Goal: Information Seeking & Learning: Find specific fact

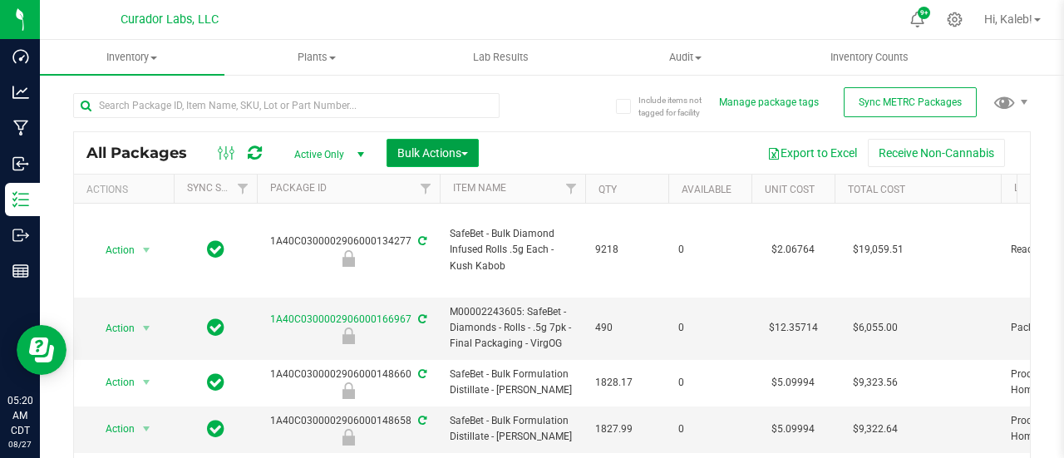
click at [460, 150] on span "Bulk Actions" at bounding box center [432, 152] width 71 height 13
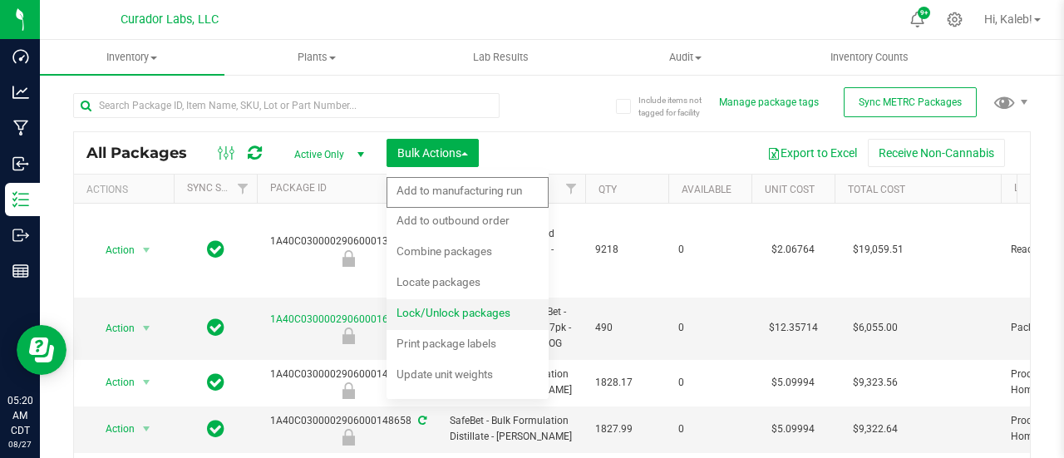
click at [437, 311] on span "Lock/Unlock packages" at bounding box center [453, 312] width 114 height 13
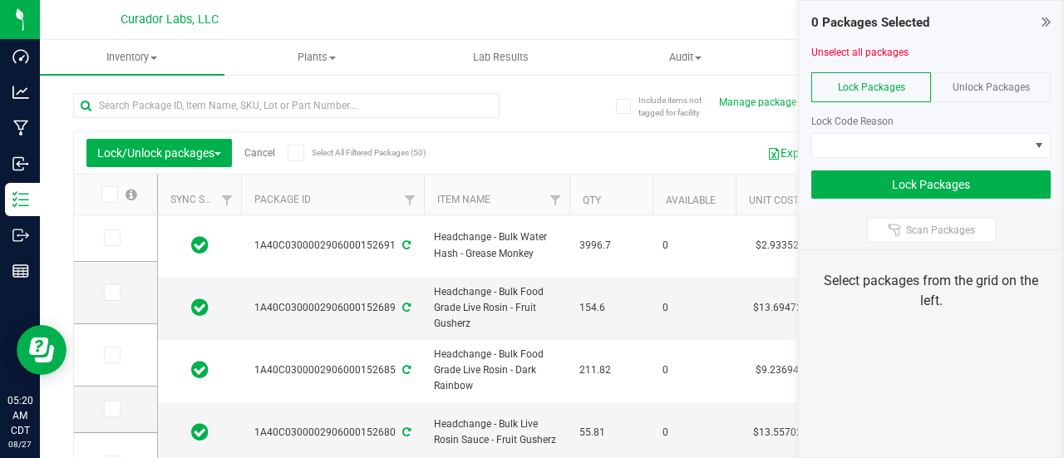
type input "2026-08-26"
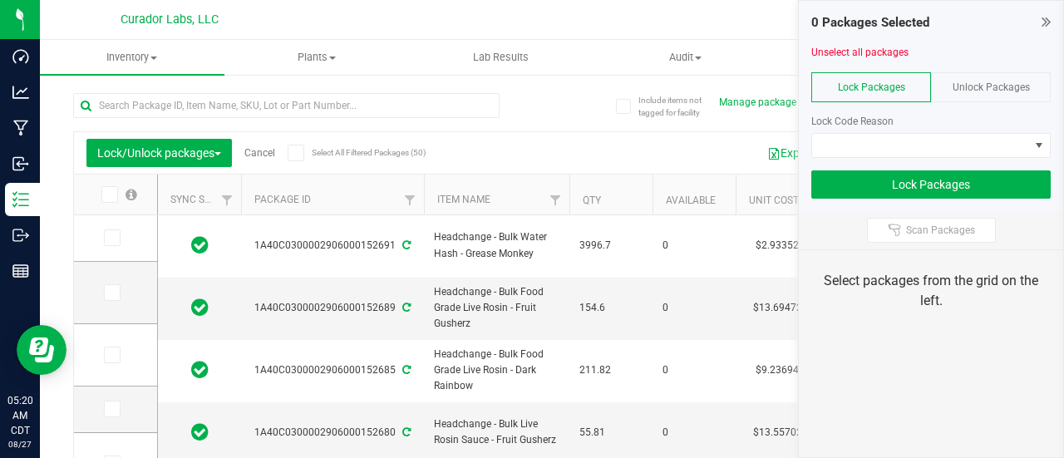
type input "2026-08-26"
type input "2026-08-25"
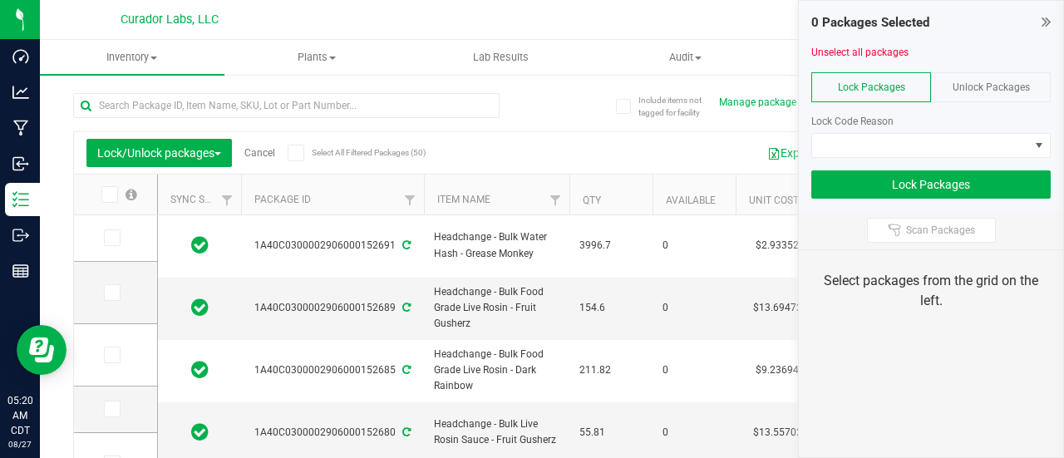
type input "2026-08-22"
type input "2026-08-21"
type input "2026-08-18"
type input "2026-08-15"
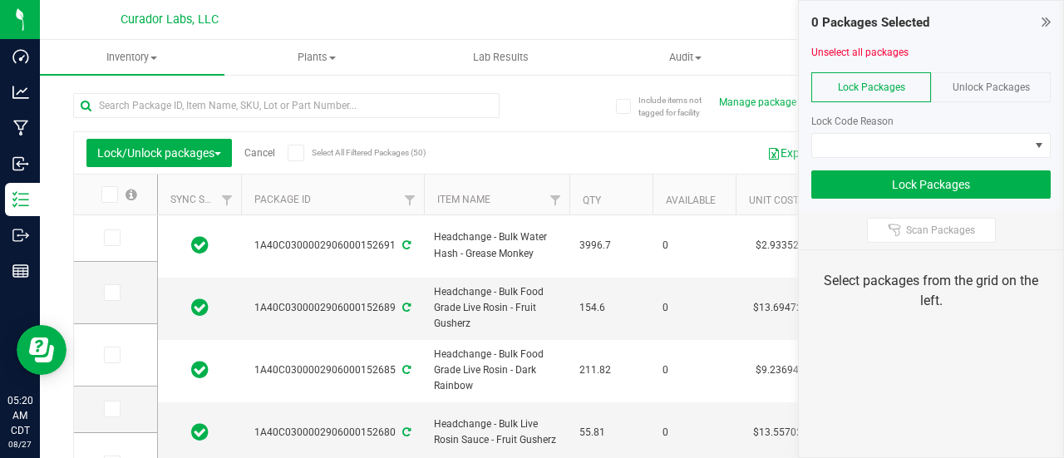
type input "2026-08-13"
type input "2026-08-11"
type input "2026-08-08"
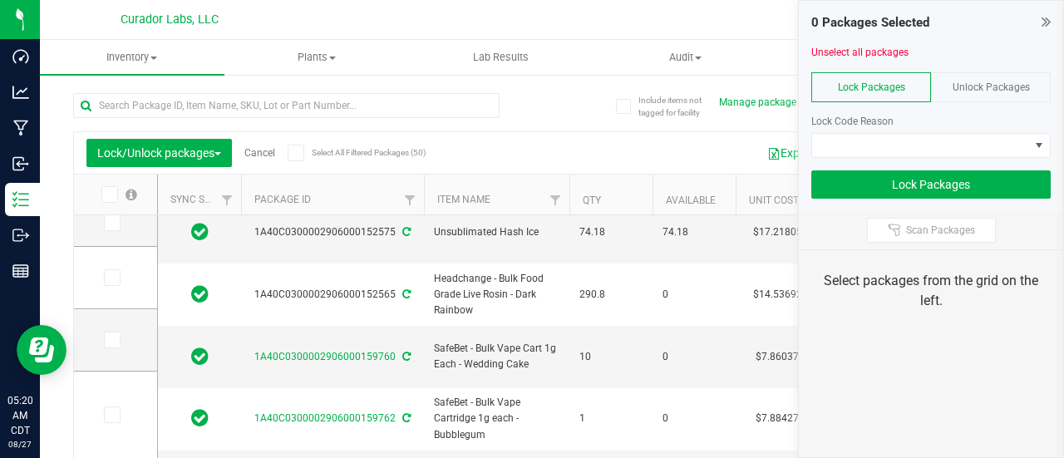
scroll to position [121, 0]
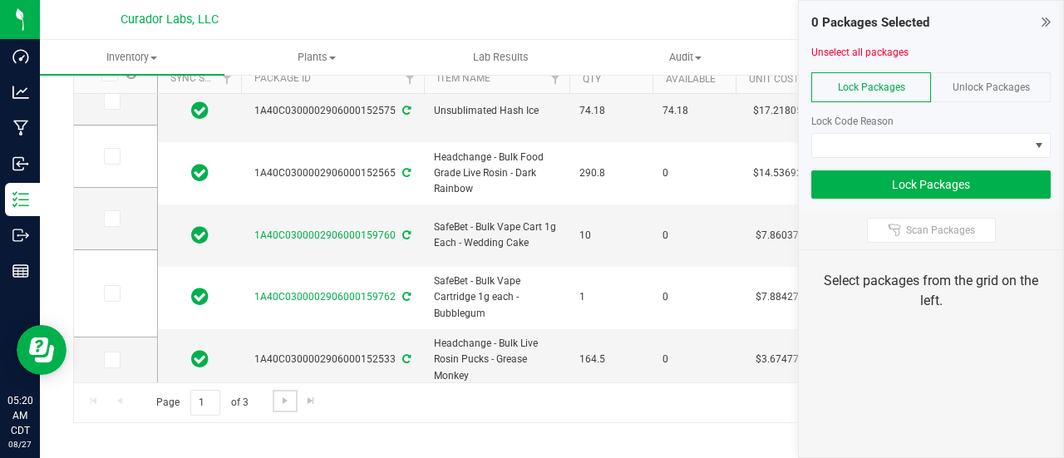
drag, startPoint x: 283, startPoint y: 392, endPoint x: 328, endPoint y: 38, distance: 357.0
click at [283, 394] on span "Go to the next page" at bounding box center [284, 400] width 13 height 13
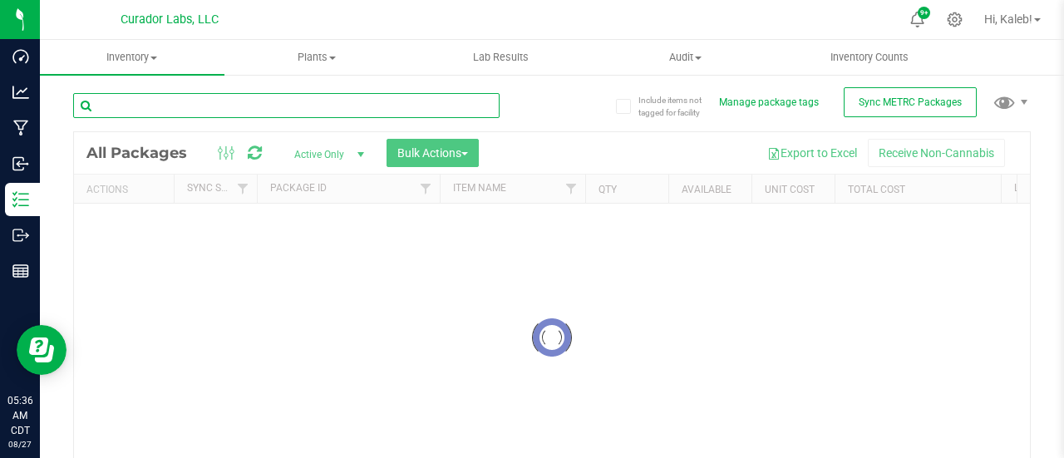
click at [419, 107] on input "text" at bounding box center [286, 105] width 426 height 25
paste input "06000167395"
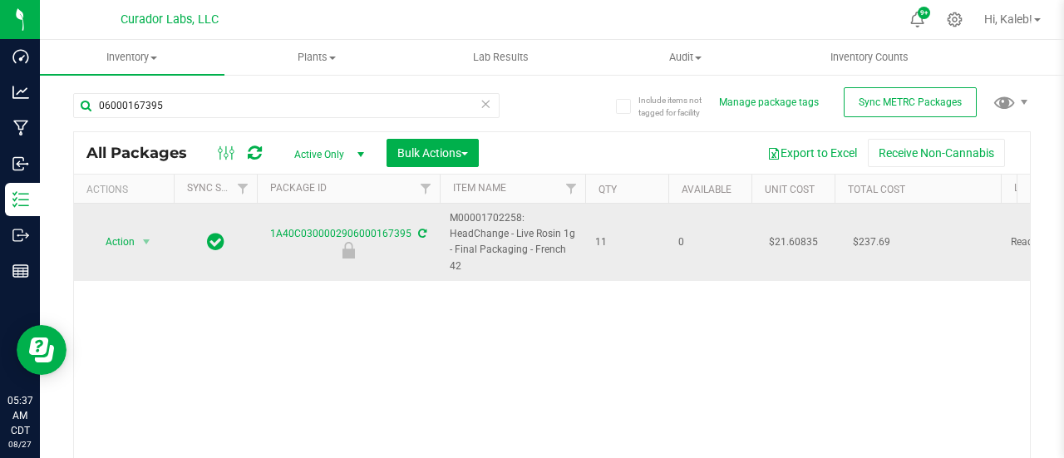
click at [784, 234] on td "$21.60835" at bounding box center [792, 242] width 83 height 77
click at [784, 234] on input "21.60835" at bounding box center [789, 241] width 76 height 23
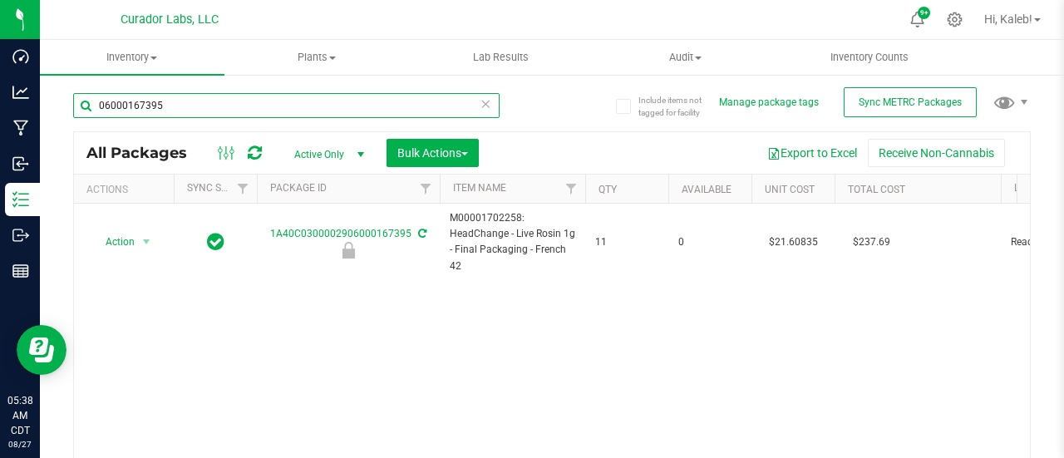
click at [141, 109] on input "06000167395" at bounding box center [286, 105] width 426 height 25
paste input "HeadChange - Live Rosin 1g - Final Packaging - French 42"
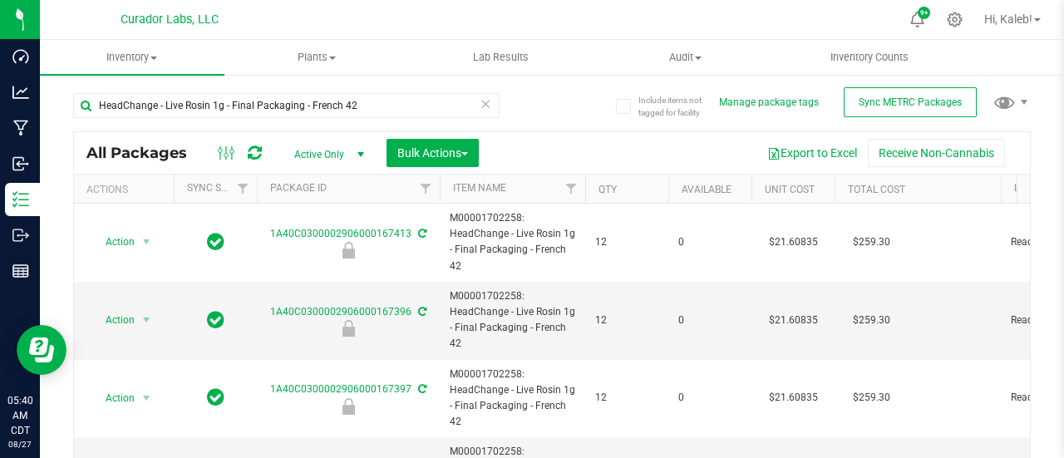
click at [352, 189] on th "Package ID" at bounding box center [348, 189] width 183 height 29
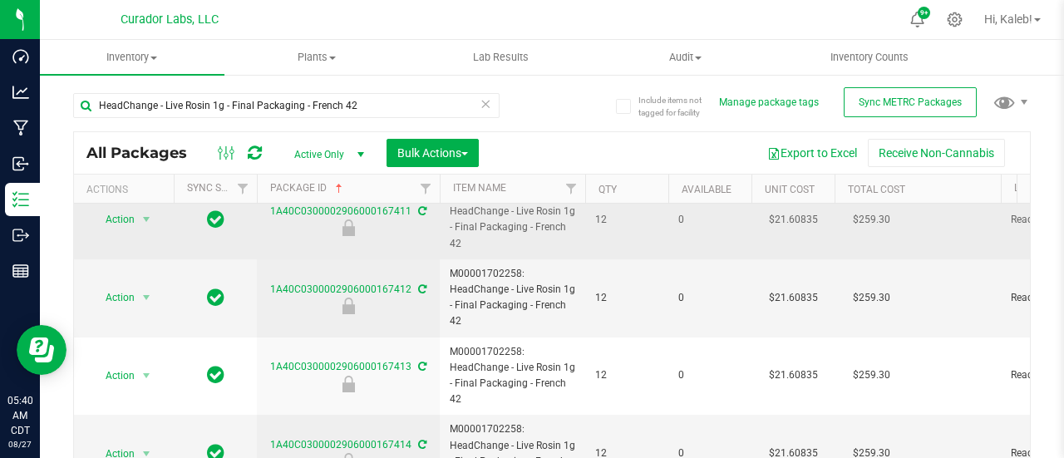
scroll to position [121, 0]
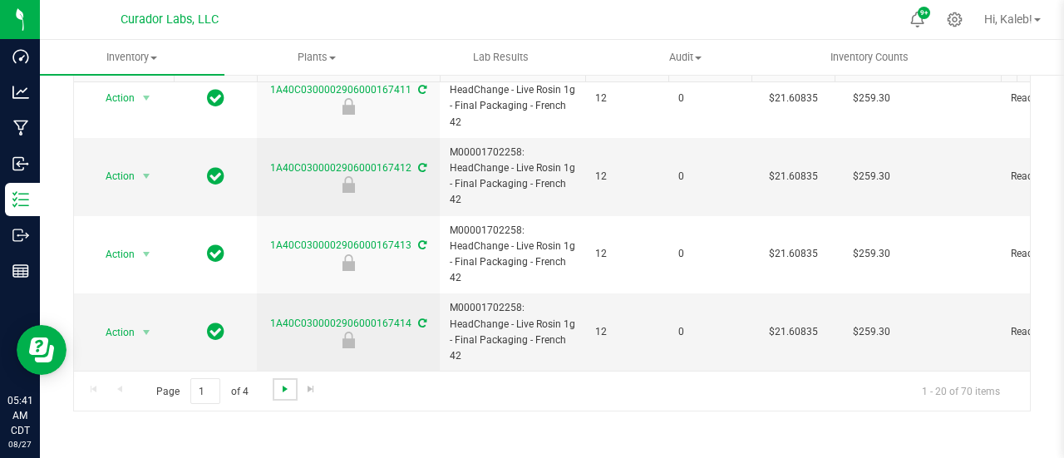
click at [283, 391] on span "Go to the next page" at bounding box center [284, 388] width 13 height 13
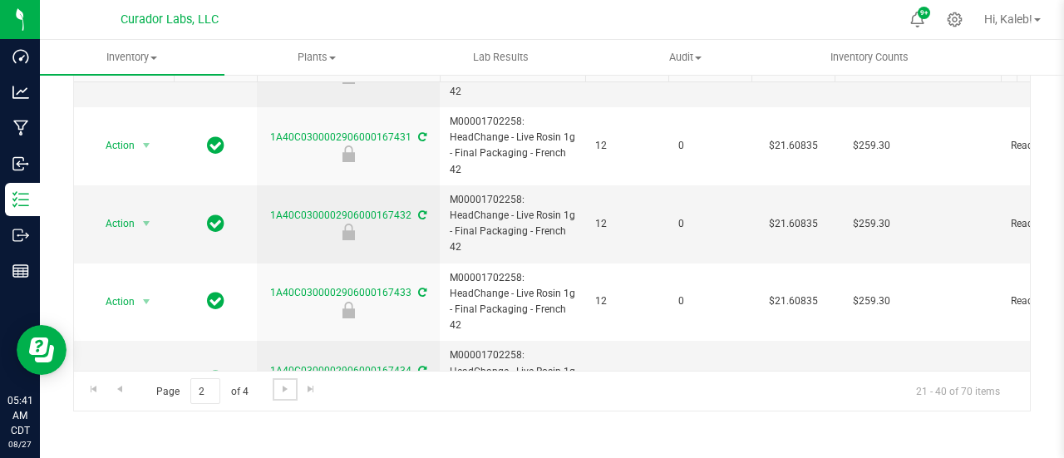
scroll to position [1276, 0]
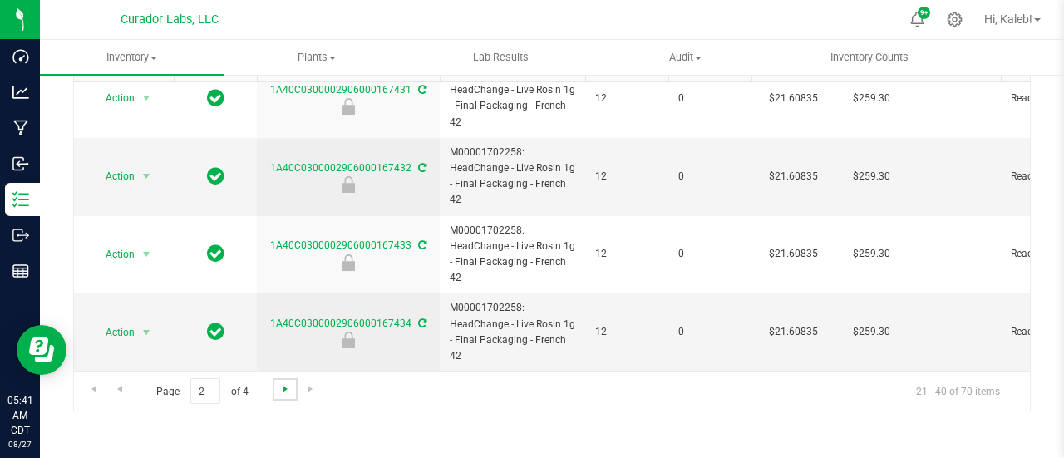
click at [281, 387] on span "Go to the next page" at bounding box center [284, 388] width 13 height 13
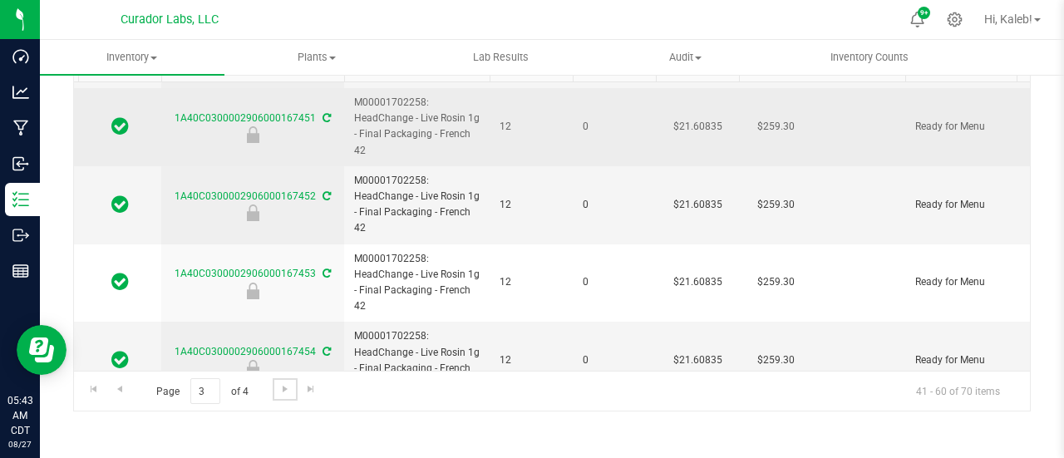
scroll to position [1276, 96]
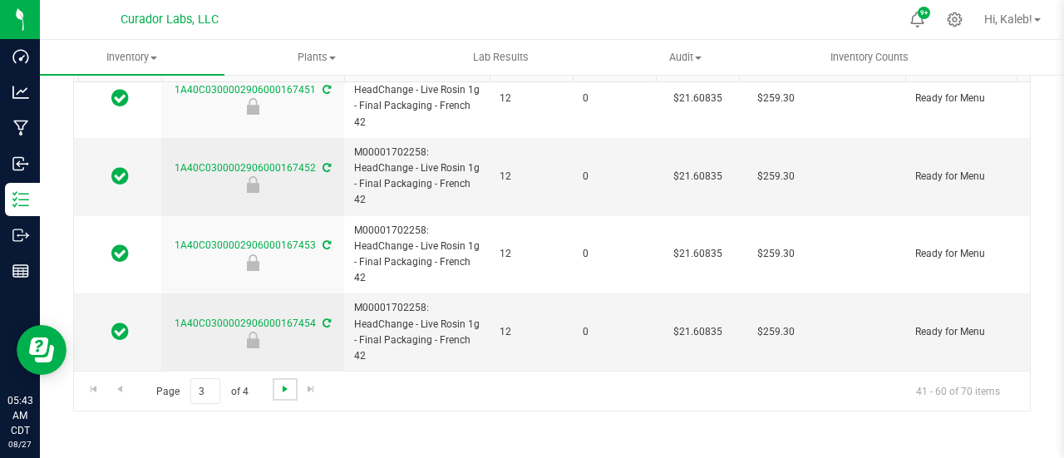
click at [283, 383] on span "Go to the next page" at bounding box center [284, 388] width 13 height 13
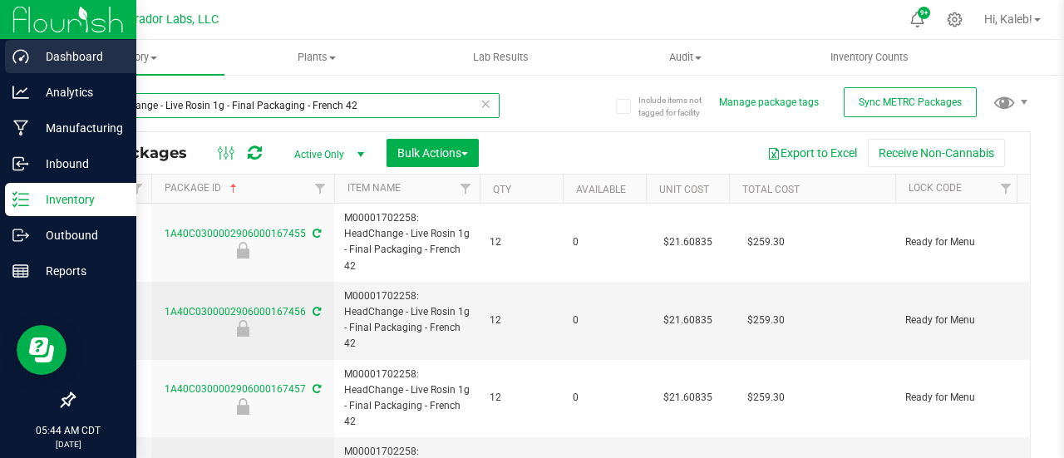
drag, startPoint x: 371, startPoint y: 111, endPoint x: 22, endPoint y: 63, distance: 351.5
click at [22, 63] on div "Dashboard Analytics Manufacturing Inbound Inventory Outbound Reports 05:44 AM C…" at bounding box center [532, 229] width 1064 height 458
paste input "M00001714188: HeadChange - Live Rosin Cart .5"
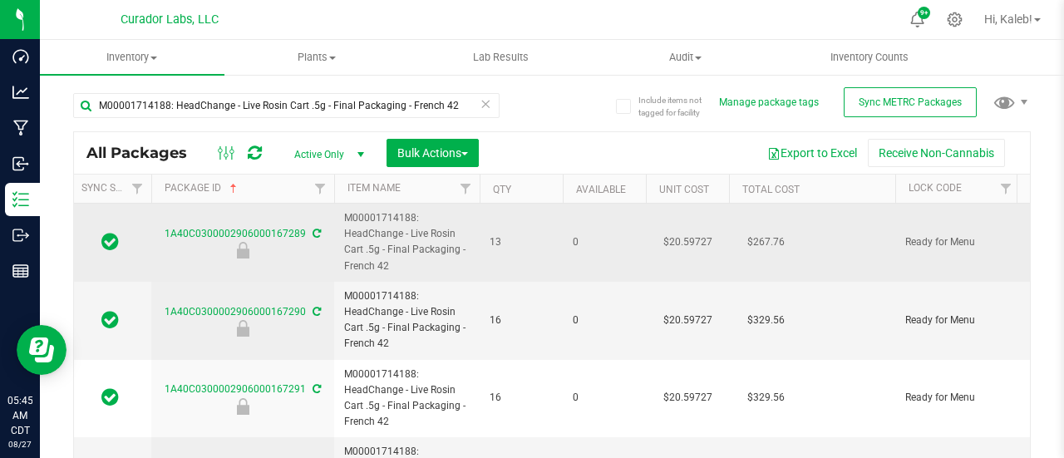
click at [697, 238] on td "$20.59727" at bounding box center [687, 243] width 83 height 78
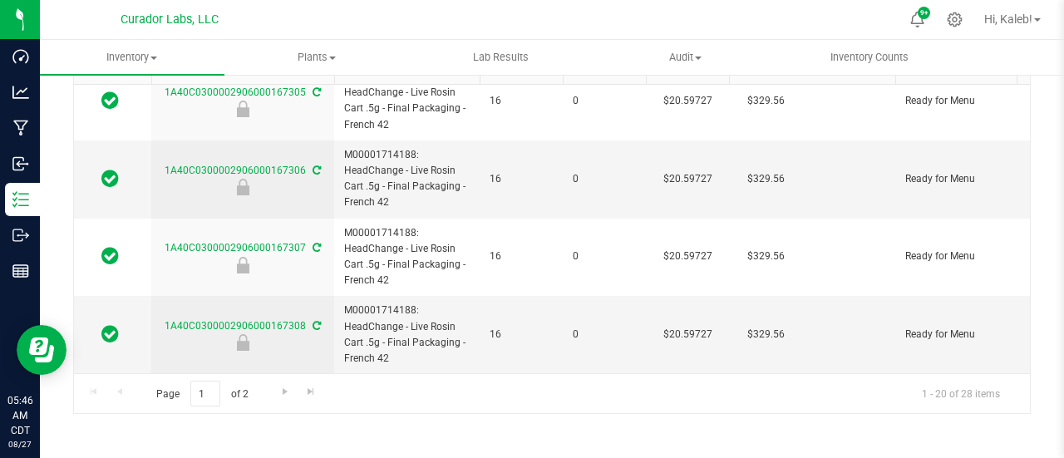
scroll to position [121, 0]
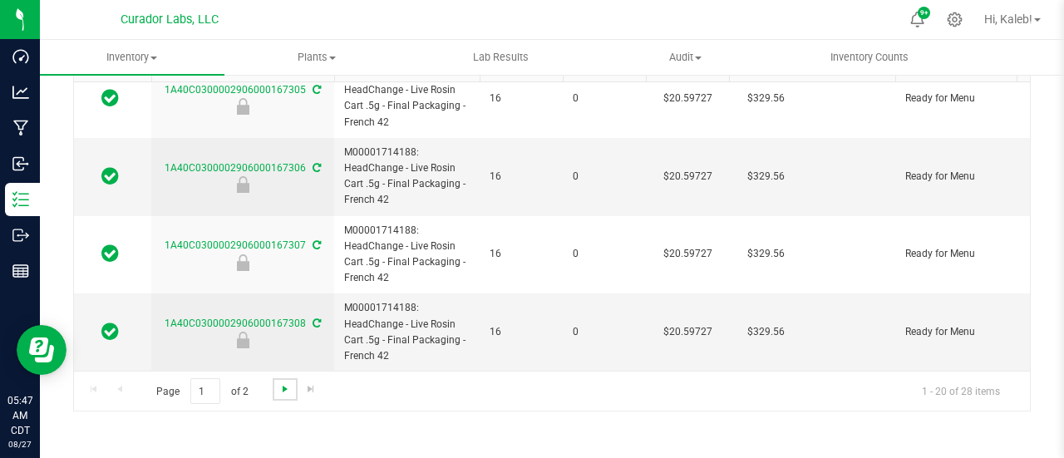
click at [281, 388] on span "Go to the next page" at bounding box center [284, 388] width 13 height 13
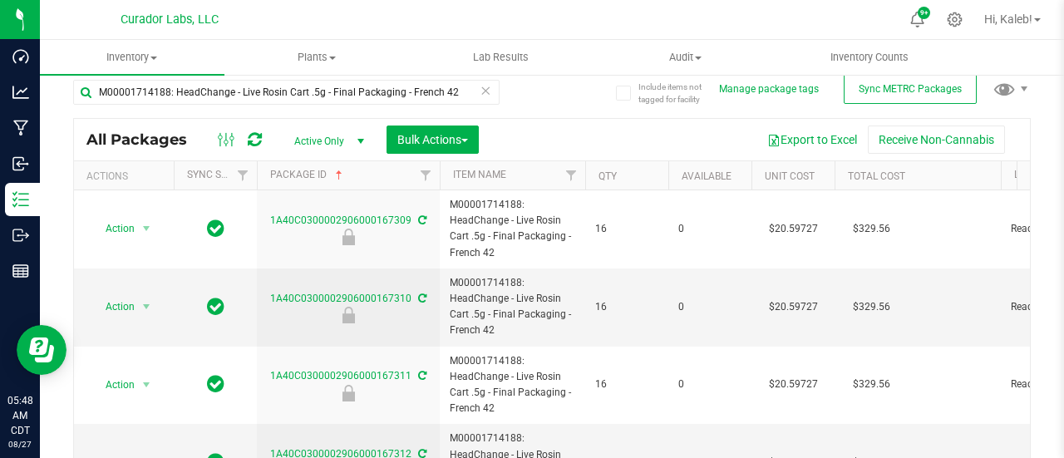
scroll to position [13, 0]
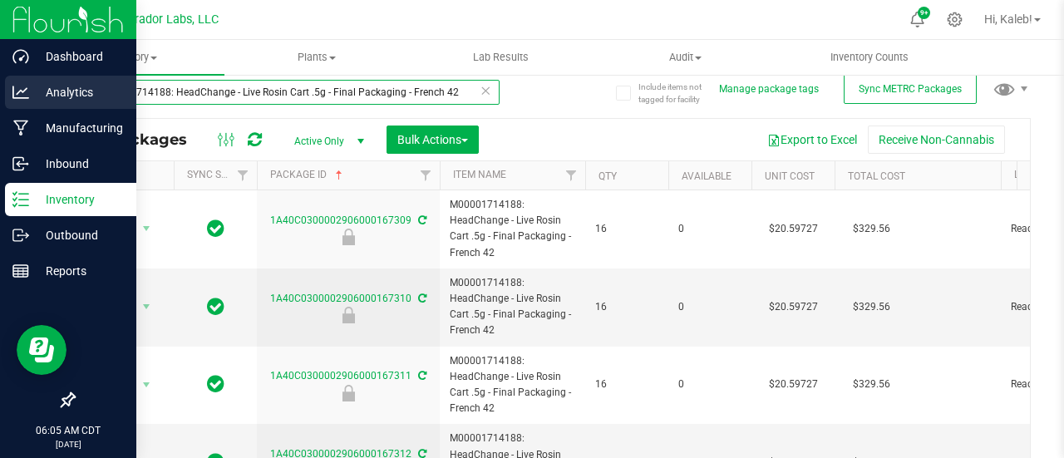
drag, startPoint x: 465, startPoint y: 89, endPoint x: 5, endPoint y: 91, distance: 460.4
click at [5, 91] on div "Dashboard Analytics Manufacturing Inbound Inventory Outbound Reports 06:05 AM C…" at bounding box center [532, 229] width 1064 height 458
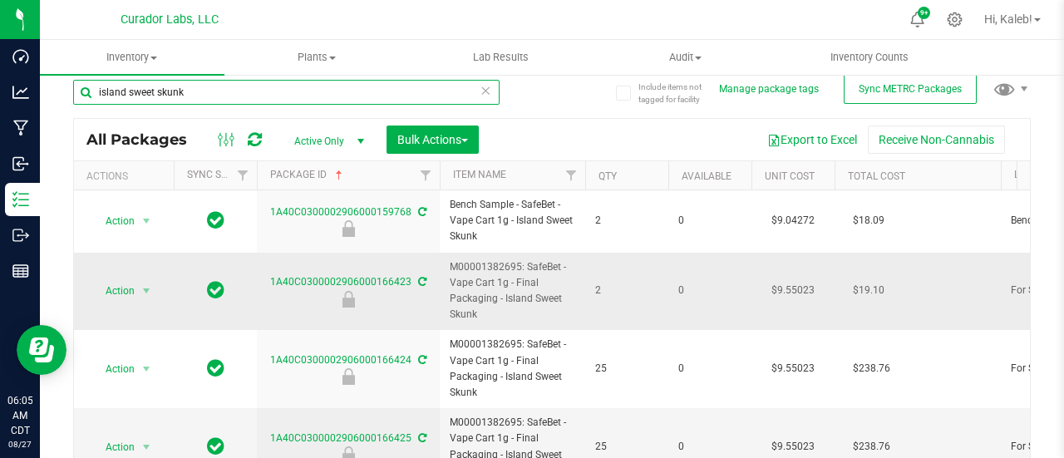
type input "island sweet skunk"
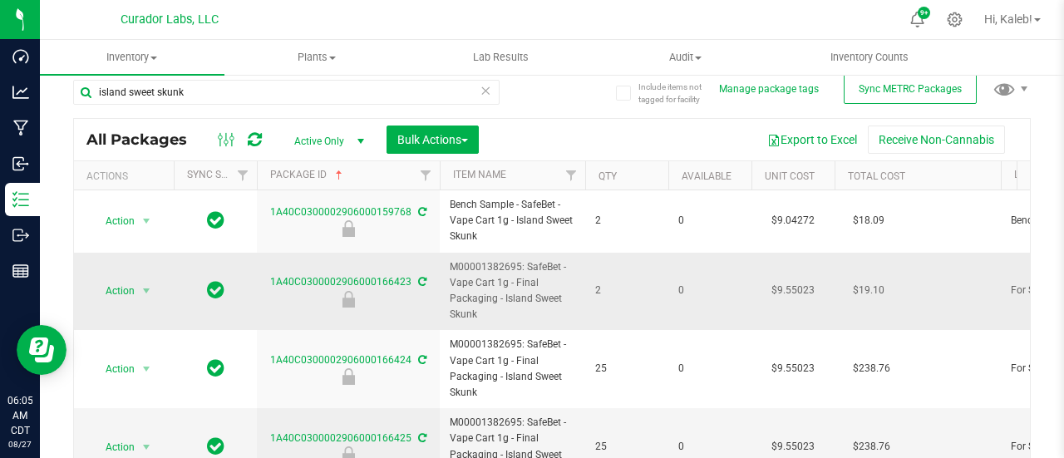
drag, startPoint x: 515, startPoint y: 282, endPoint x: 512, endPoint y: 313, distance: 31.8
click at [512, 313] on span "M00001382695: SafeBet - Vape Cart 1g - Final Packaging - Island Sweet Skunk" at bounding box center [512, 291] width 125 height 64
copy span "Final Packaging - Island Sweet Skunk"
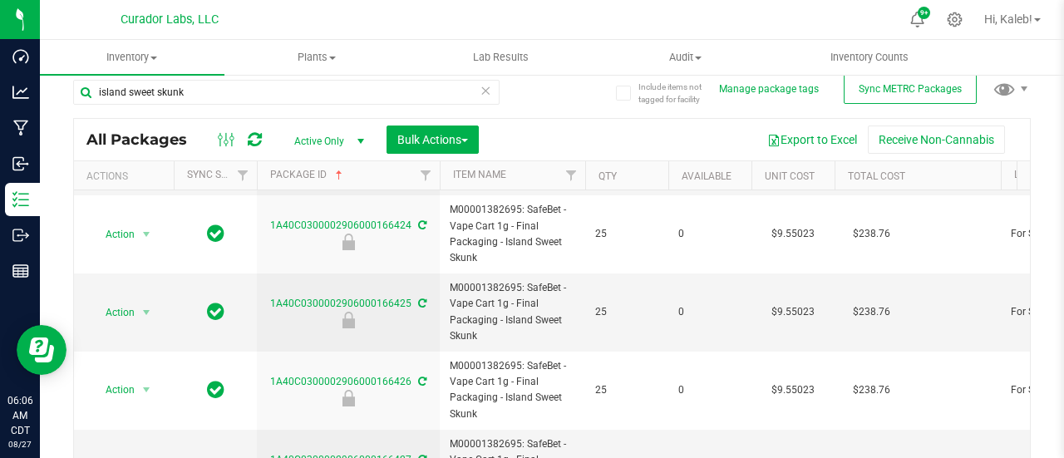
click at [555, 125] on div "Export to Excel Receive Non-Cannabis" at bounding box center [754, 139] width 526 height 28
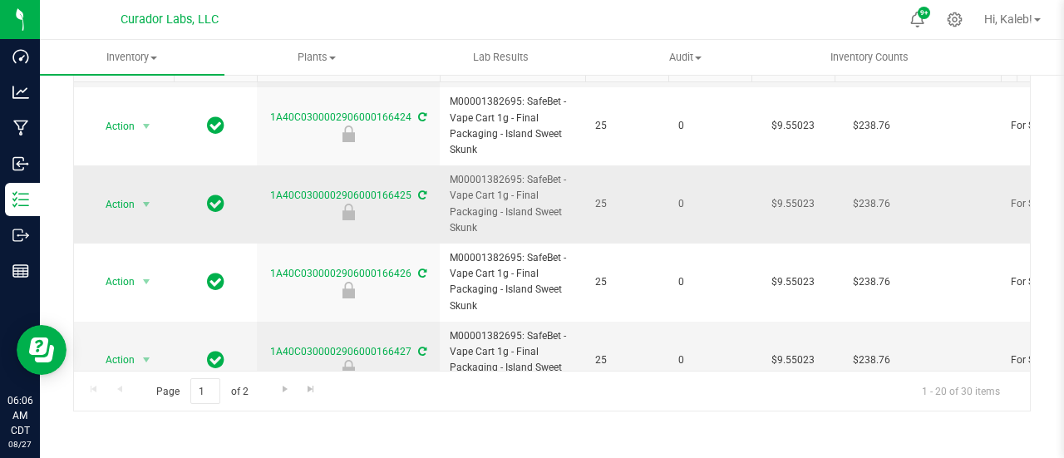
scroll to position [0, 0]
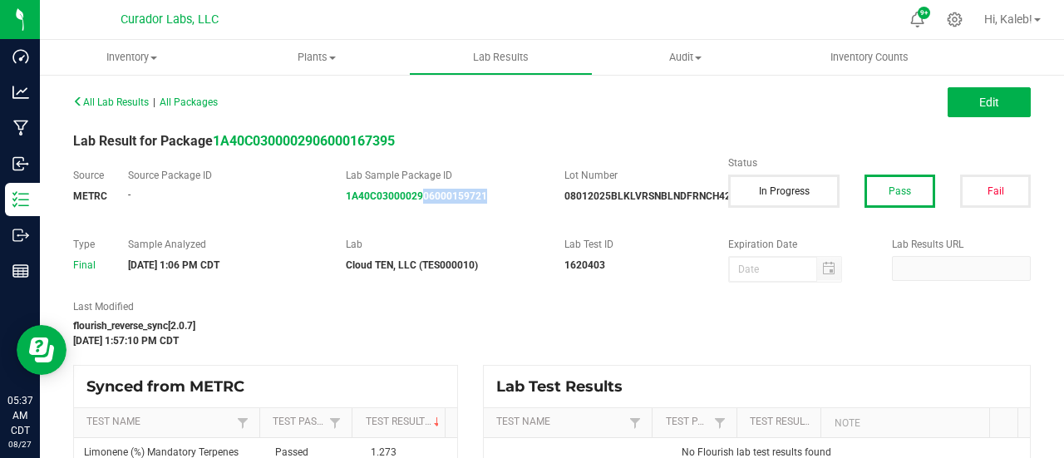
drag, startPoint x: 500, startPoint y: 207, endPoint x: 419, endPoint y: 206, distance: 81.4
click at [419, 206] on div "Source METRC Source Package ID - Lab Sample Package ID 1A40C0300002906000159721…" at bounding box center [552, 194] width 982 height 52
copy strong "06000159721"
drag, startPoint x: 524, startPoint y: 200, endPoint x: 426, endPoint y: 203, distance: 97.3
click at [426, 203] on div "1A40C0300002906000159787" at bounding box center [443, 196] width 194 height 15
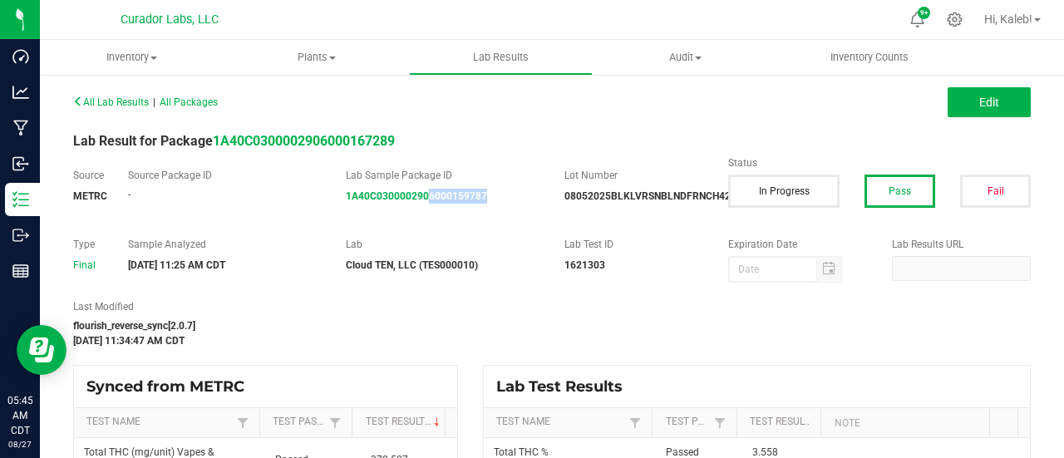
copy strong "6000159787"
